Goal: Find contact information: Find contact information

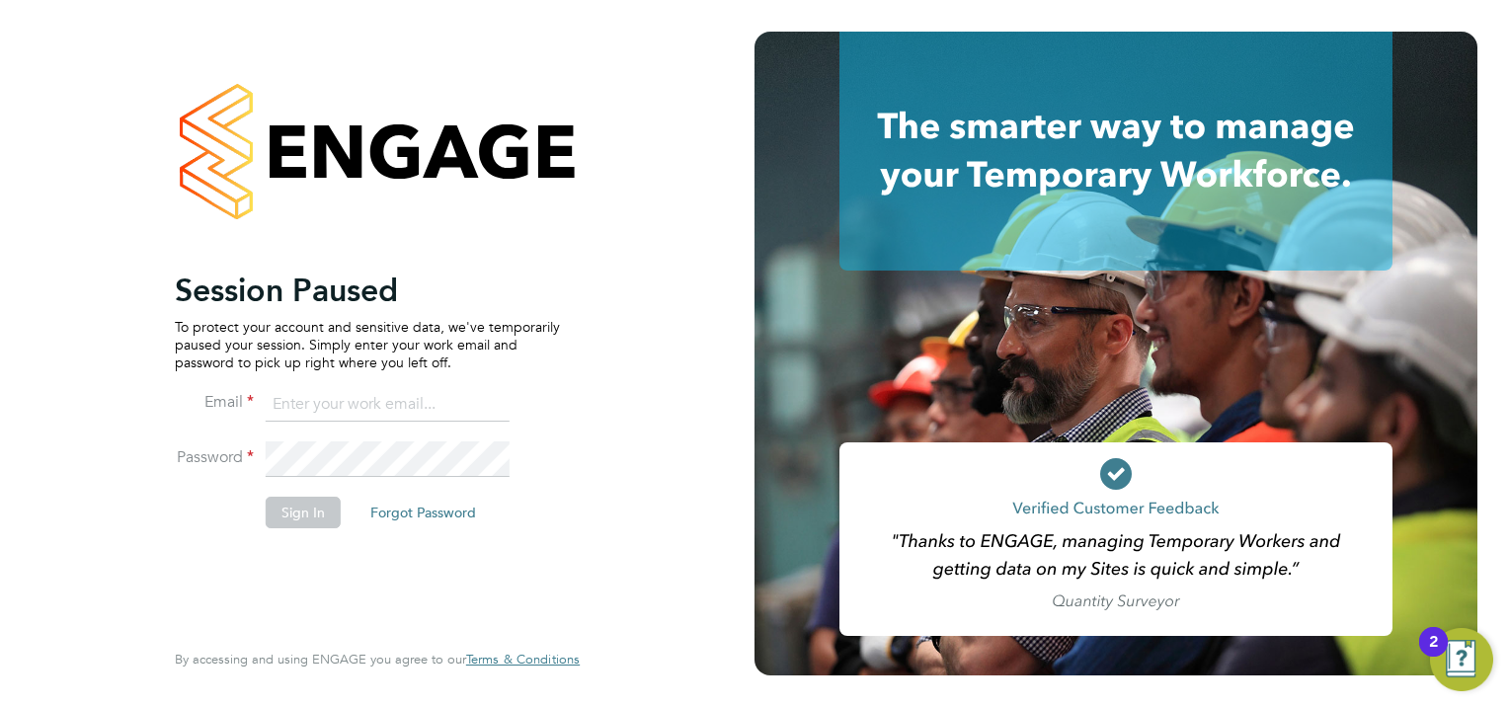
click at [382, 398] on input at bounding box center [388, 405] width 244 height 36
type input "[PERSON_NAME][EMAIL_ADDRESS][PERSON_NAME][DOMAIN_NAME]"
click at [288, 508] on button "Sign In" at bounding box center [303, 513] width 75 height 32
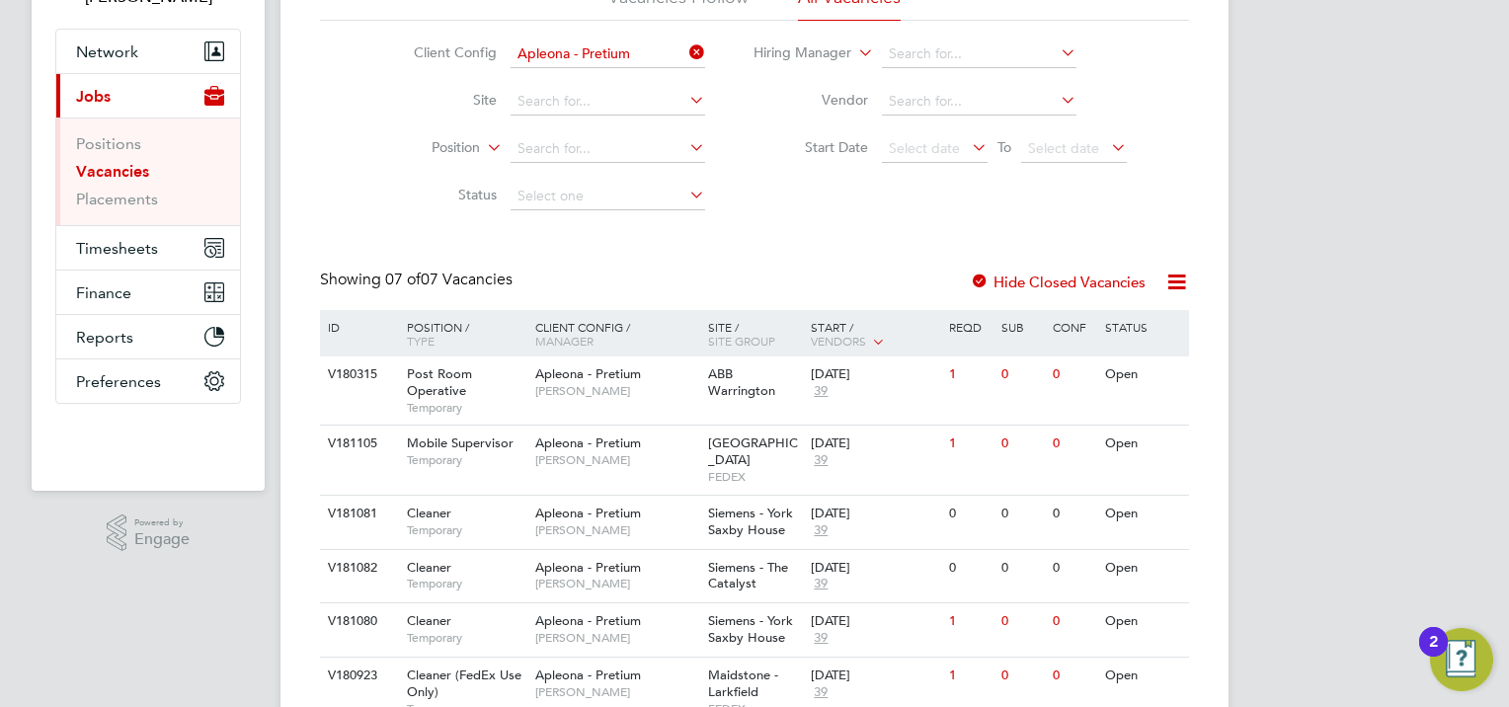
scroll to position [197, 0]
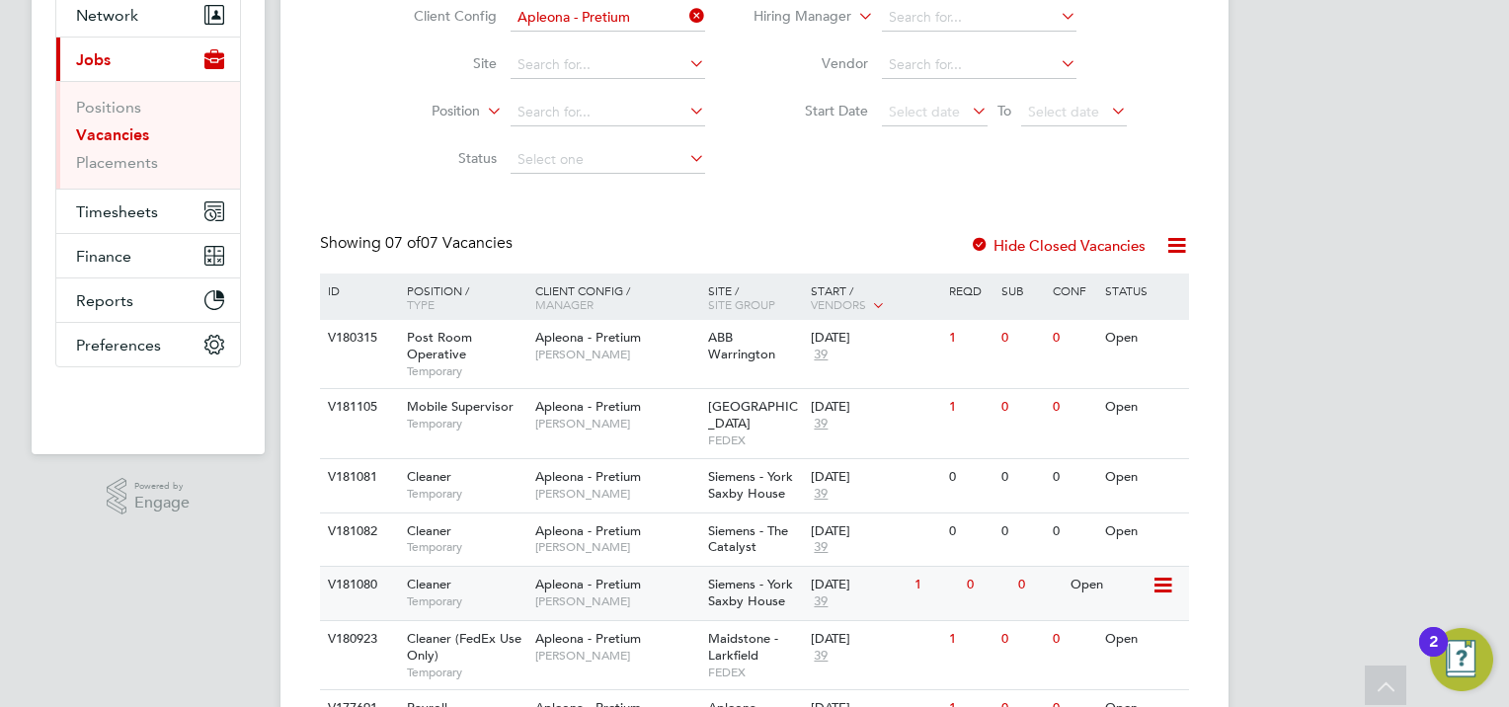
click at [854, 577] on div "[DATE]" at bounding box center [858, 585] width 94 height 17
click at [819, 345] on div "[DATE]" at bounding box center [858, 338] width 94 height 17
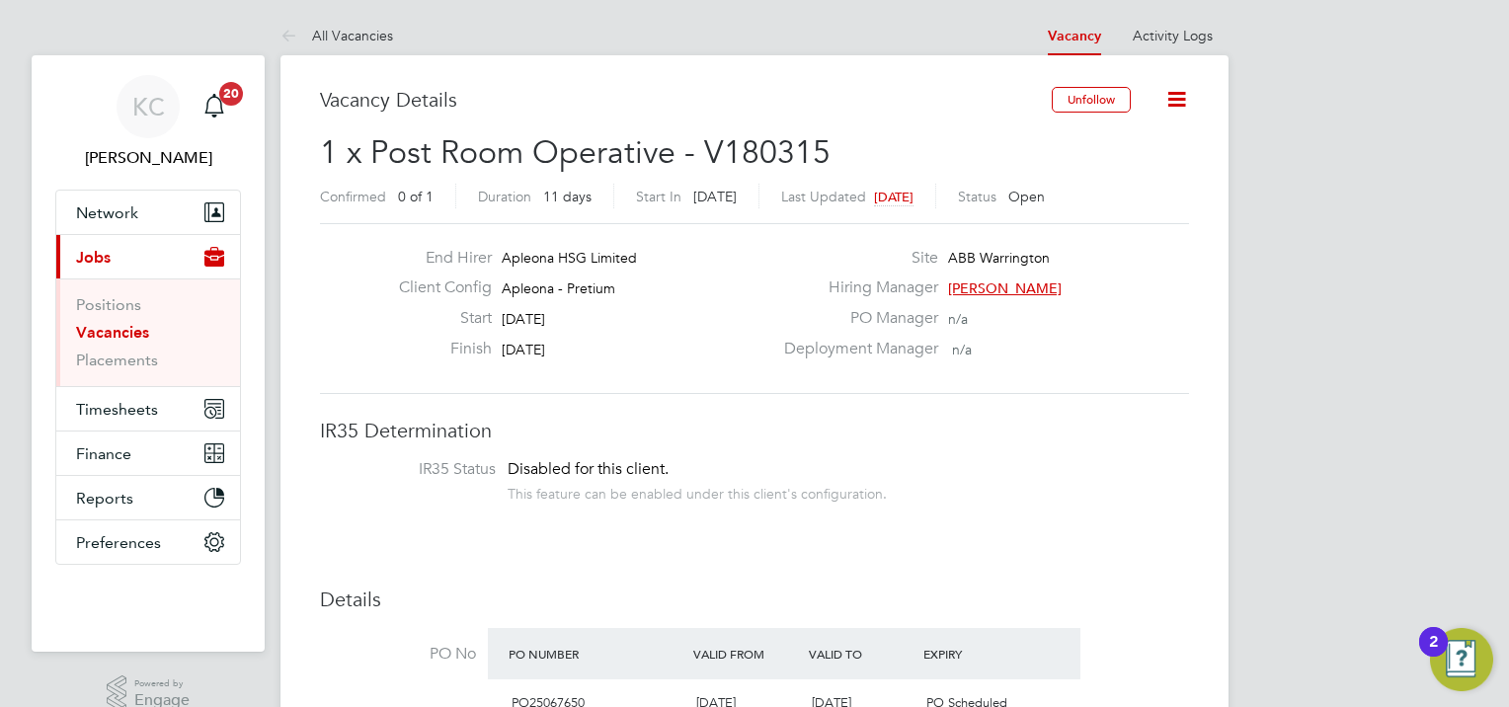
click at [1009, 283] on span "[PERSON_NAME]" at bounding box center [1005, 288] width 114 height 18
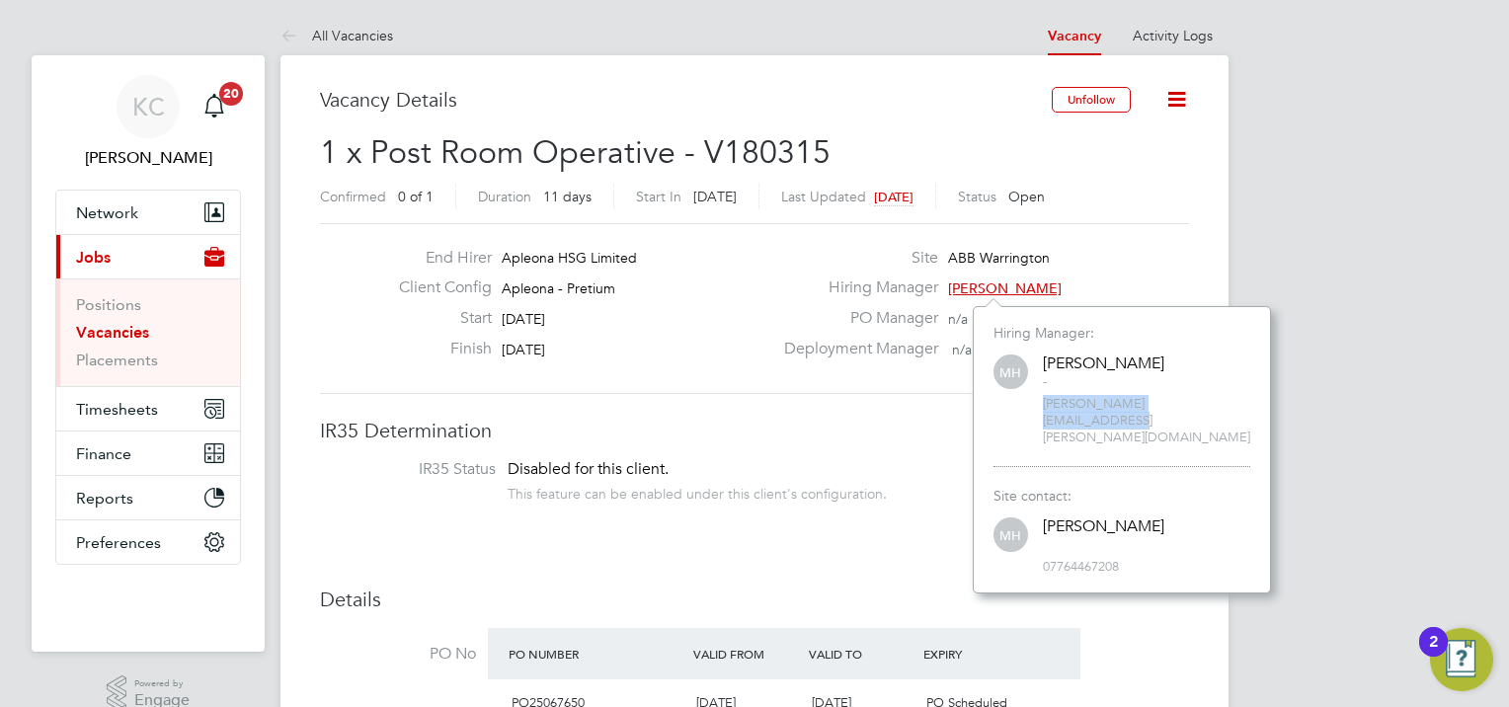
drag, startPoint x: 1233, startPoint y: 404, endPoint x: 1042, endPoint y: 407, distance: 191.6
click at [1043, 407] on span "michael.haycock@apleona.com" at bounding box center [1146, 421] width 207 height 50
copy span "michael.haycock@apleona.com"
